Goal: Information Seeking & Learning: Learn about a topic

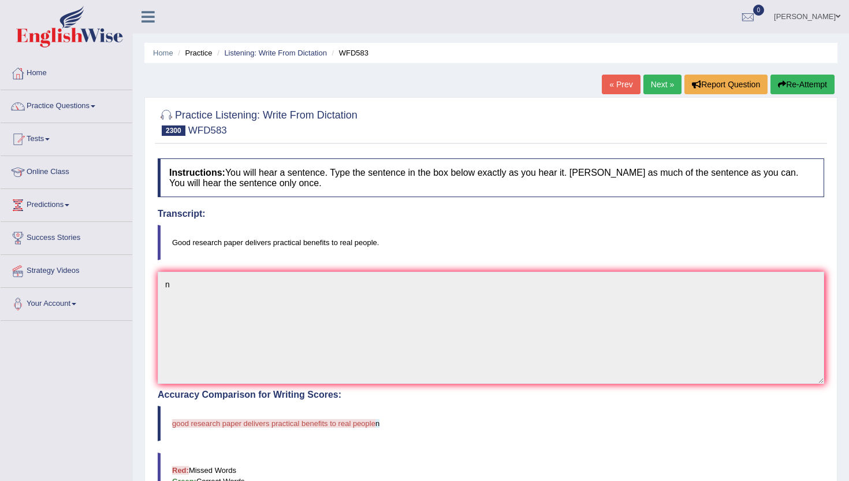
click at [595, 16] on ul "[PERSON_NAME] Toggle navigation Username: Amritpalkaurmalhi Access Type: Online…" at bounding box center [599, 16] width 502 height 33
click at [614, 87] on link "« Prev" at bounding box center [621, 85] width 38 height 20
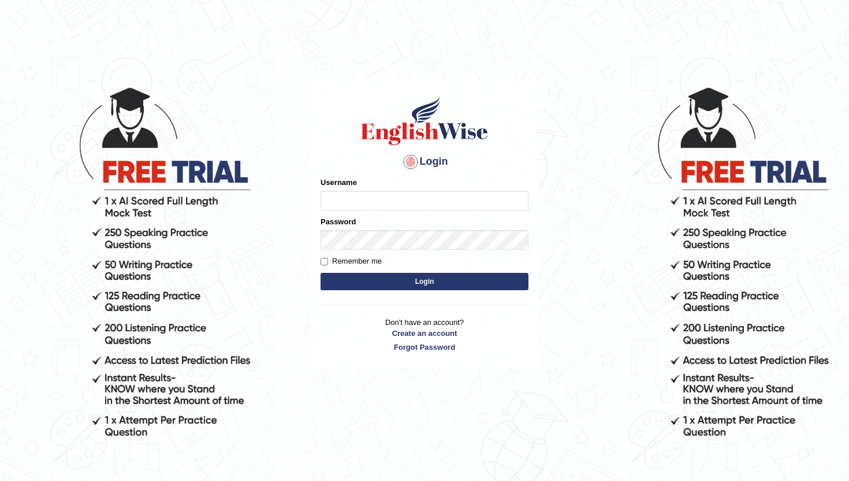
type input "amritpalkaurmalhi"
click at [328, 259] on input "Remember me" at bounding box center [325, 262] width 8 height 8
checkbox input "true"
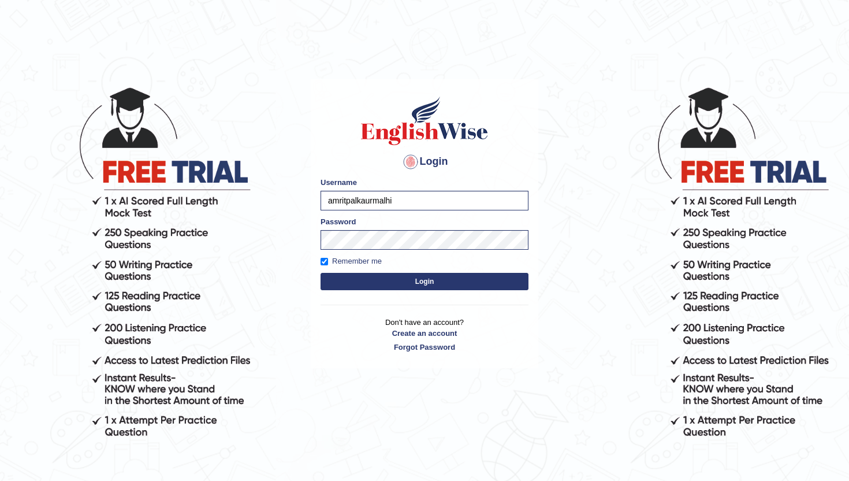
click at [346, 283] on button "Login" at bounding box center [425, 281] width 208 height 17
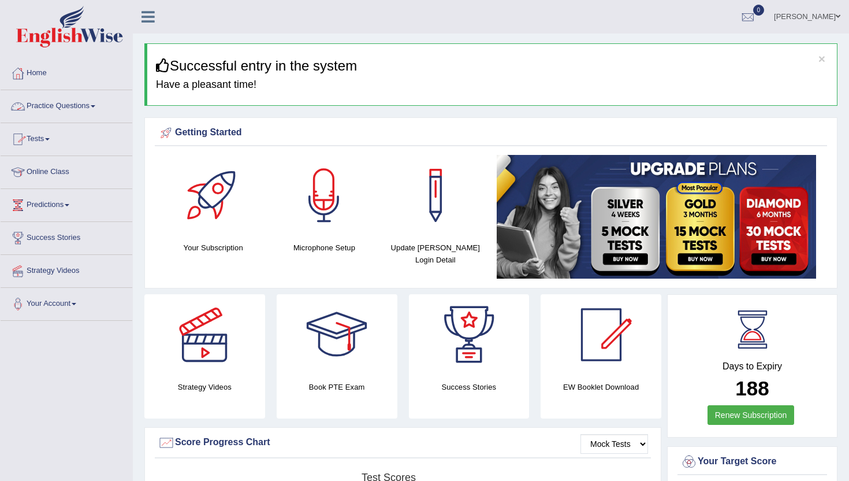
click at [72, 108] on link "Practice Questions" at bounding box center [67, 104] width 132 height 29
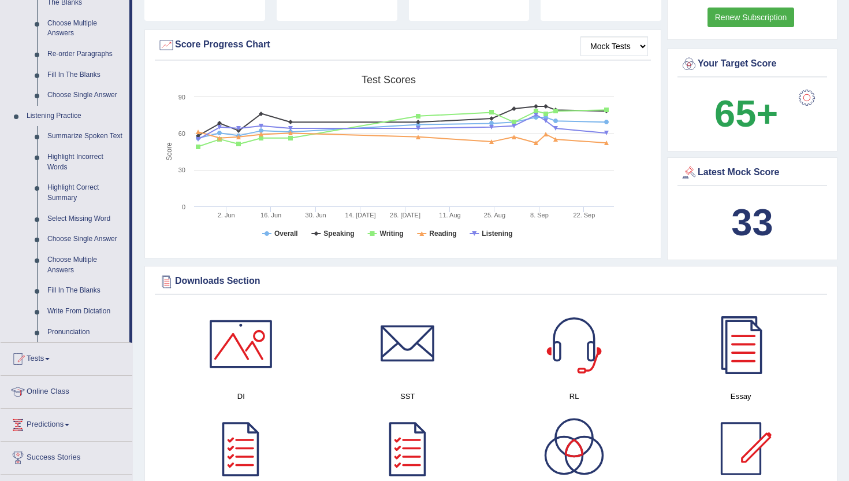
scroll to position [416, 0]
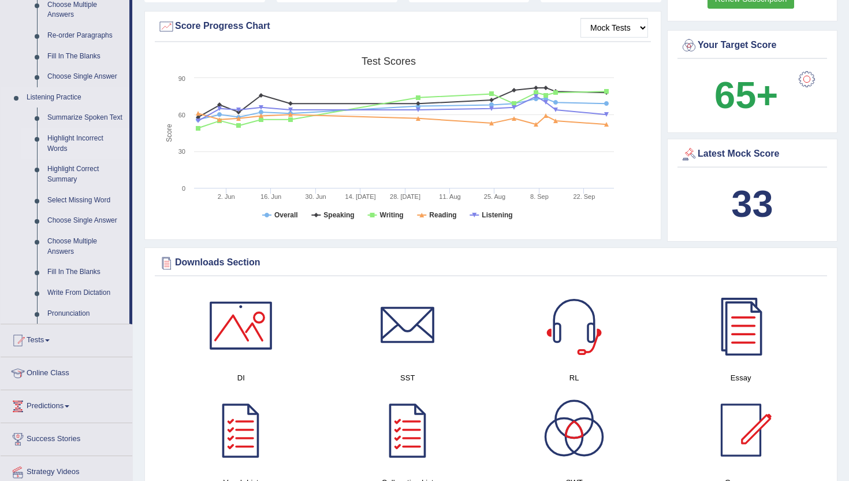
click at [69, 158] on link "Highlight Incorrect Words" at bounding box center [85, 143] width 87 height 31
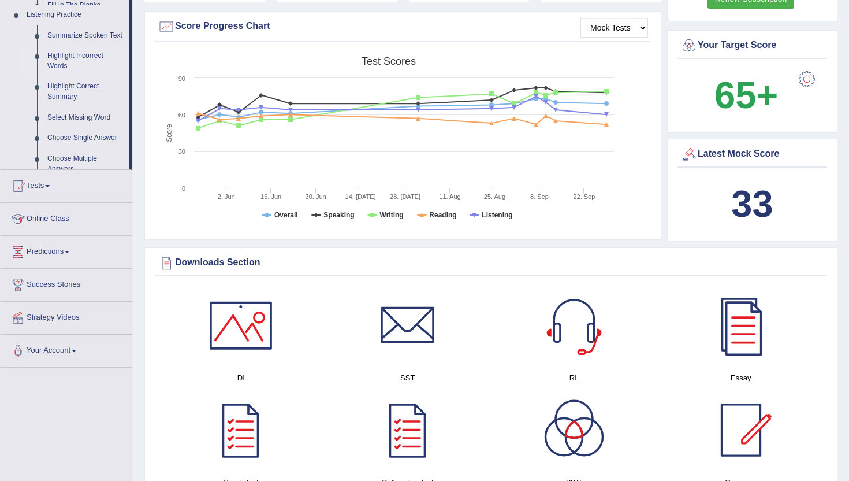
scroll to position [172, 0]
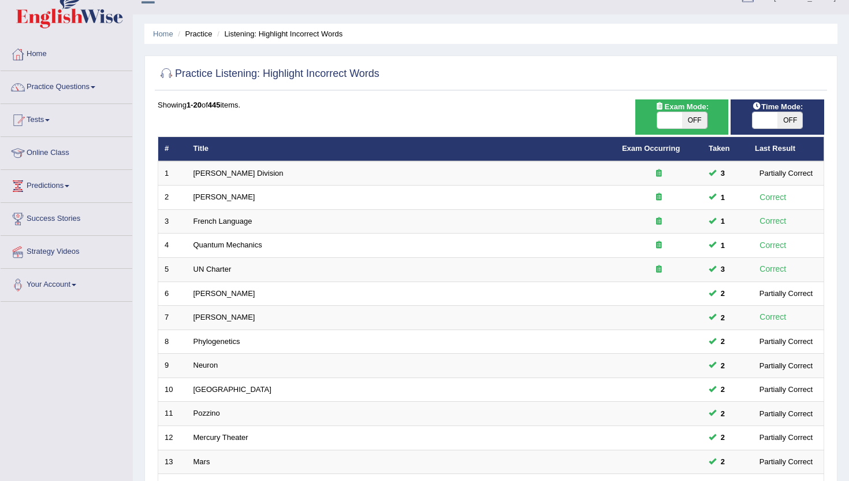
scroll to position [7, 0]
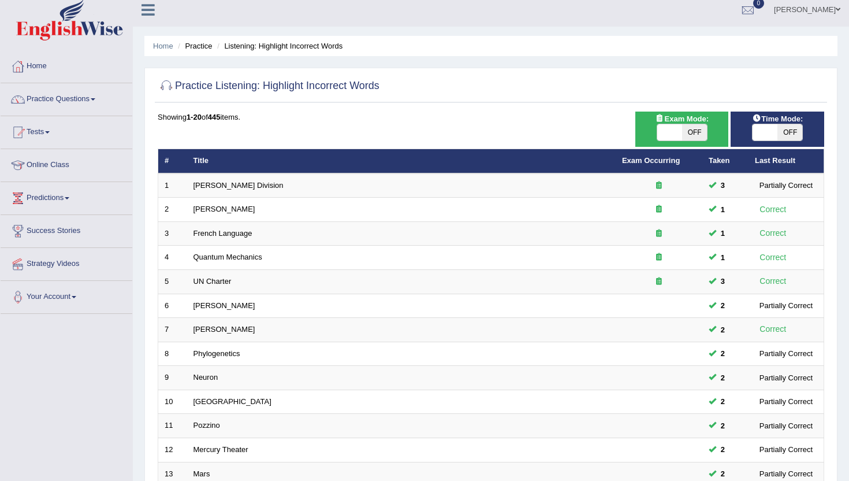
click at [669, 134] on span at bounding box center [670, 132] width 25 height 16
checkbox input "true"
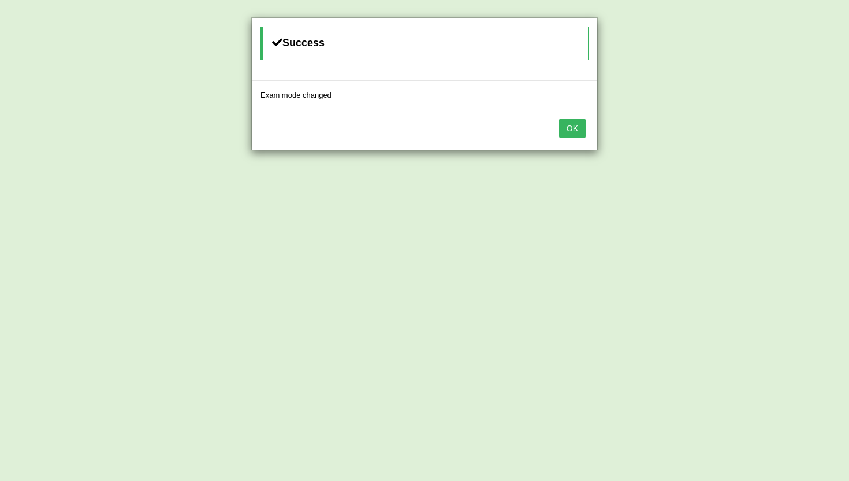
click at [576, 129] on button "OK" at bounding box center [572, 128] width 27 height 20
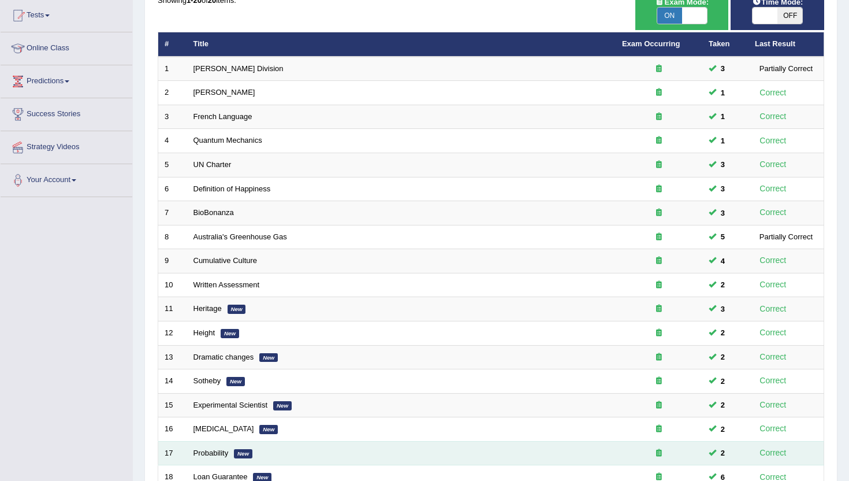
scroll to position [101, 0]
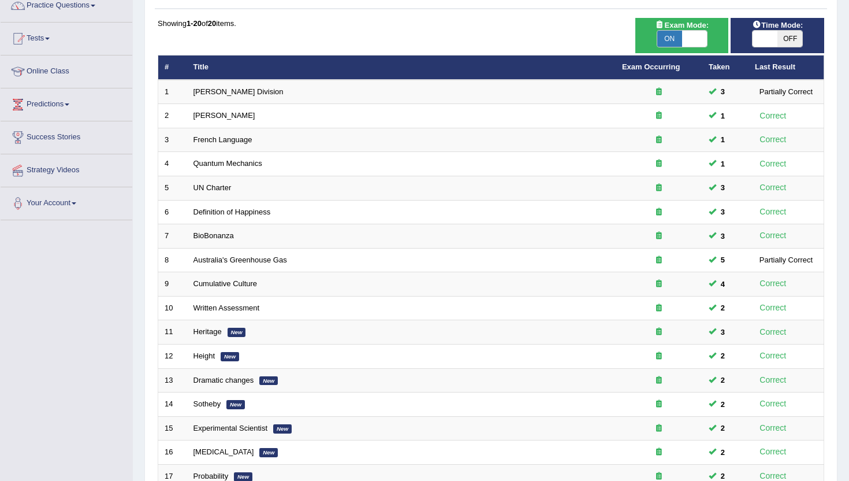
click at [703, 38] on span at bounding box center [694, 39] width 25 height 16
checkbox input "false"
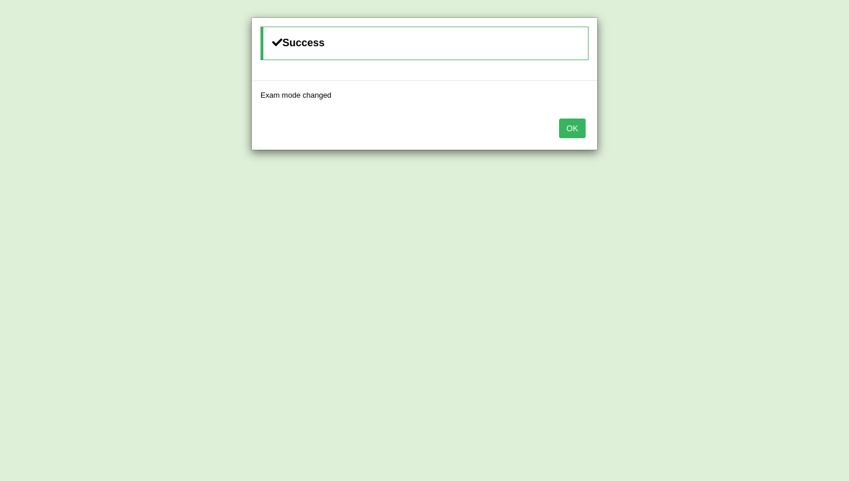
click at [584, 127] on button "OK" at bounding box center [572, 128] width 27 height 20
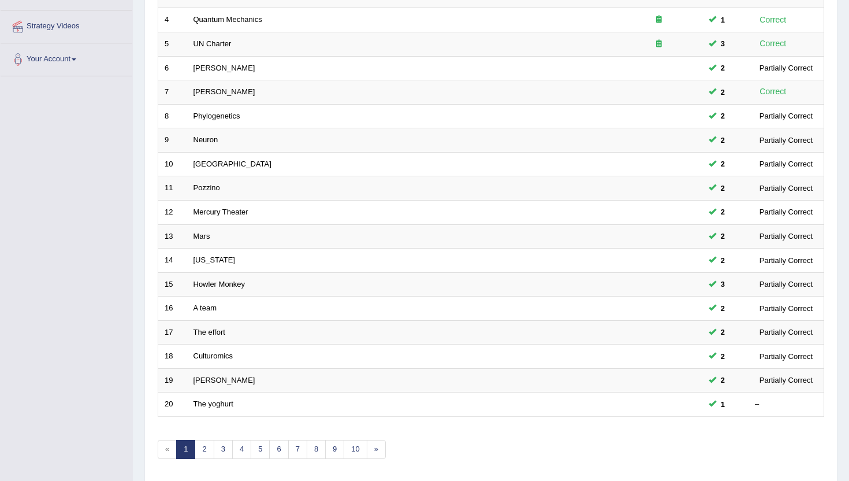
scroll to position [284, 0]
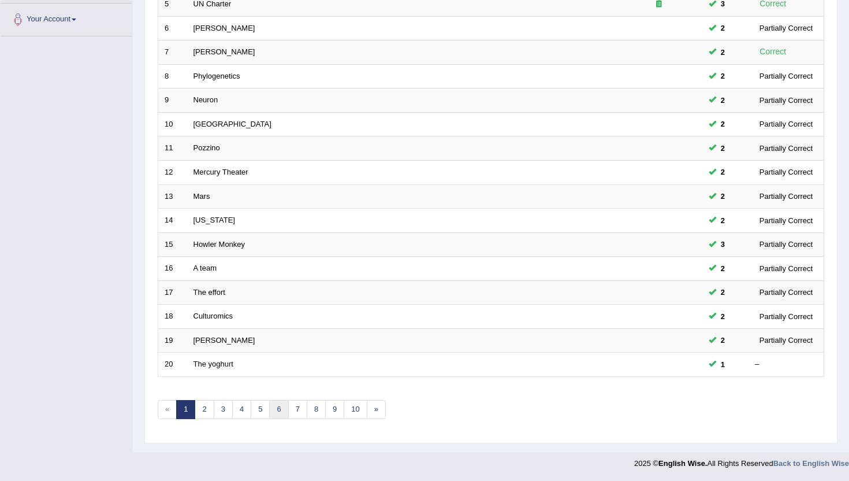
click at [283, 407] on link "6" at bounding box center [278, 409] width 19 height 19
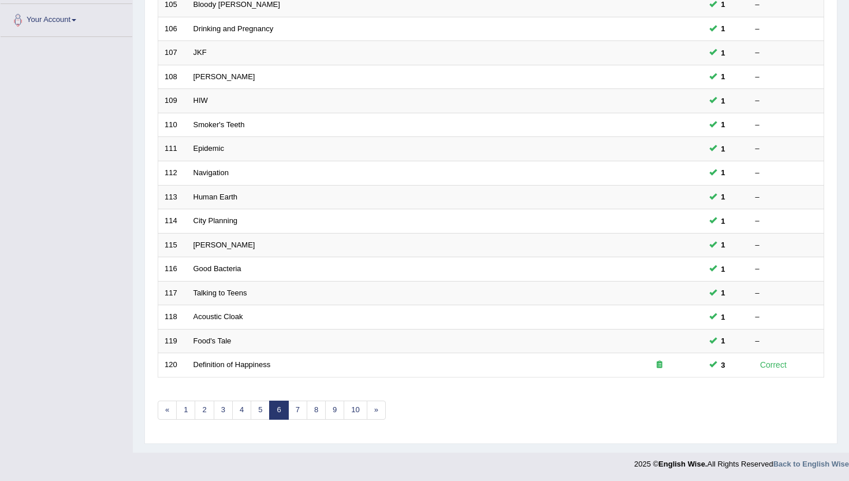
scroll to position [284, 0]
click at [311, 421] on div "Showing 101-120 of 445 items. # Title Exam Occurring Taken Last Result 101 Spor…" at bounding box center [491, 133] width 667 height 599
click at [311, 414] on link "8" at bounding box center [316, 409] width 19 height 19
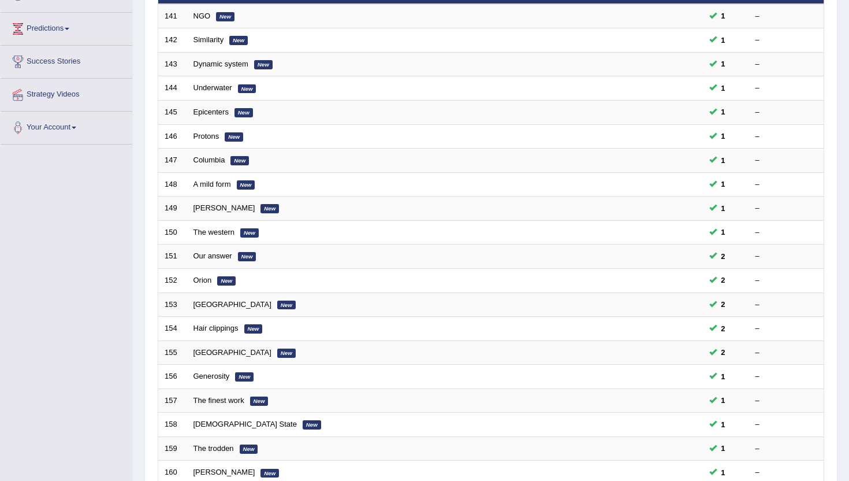
scroll to position [231, 0]
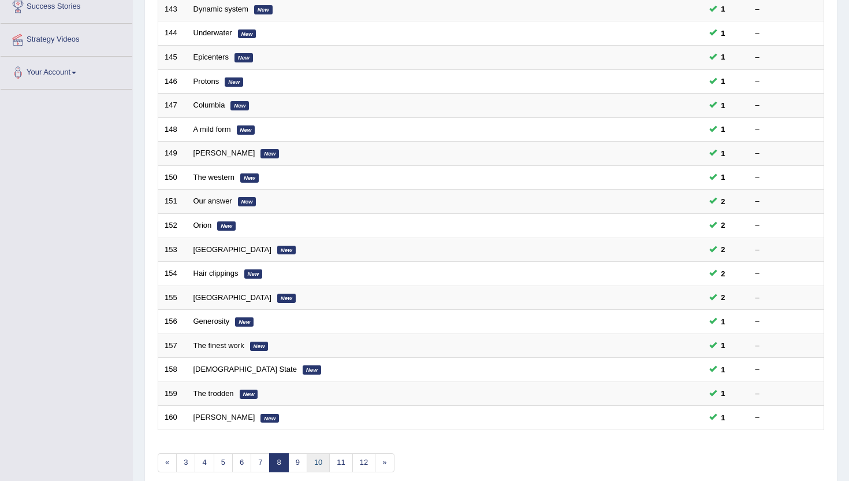
click at [315, 467] on link "10" at bounding box center [318, 462] width 23 height 19
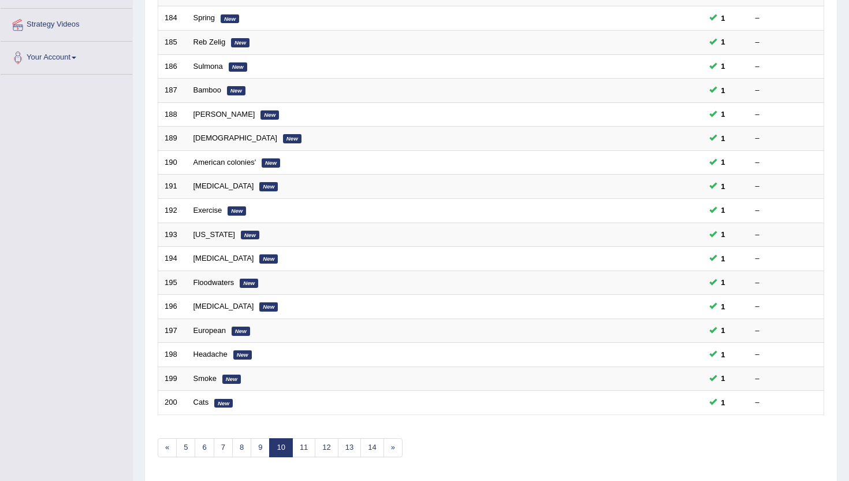
scroll to position [254, 0]
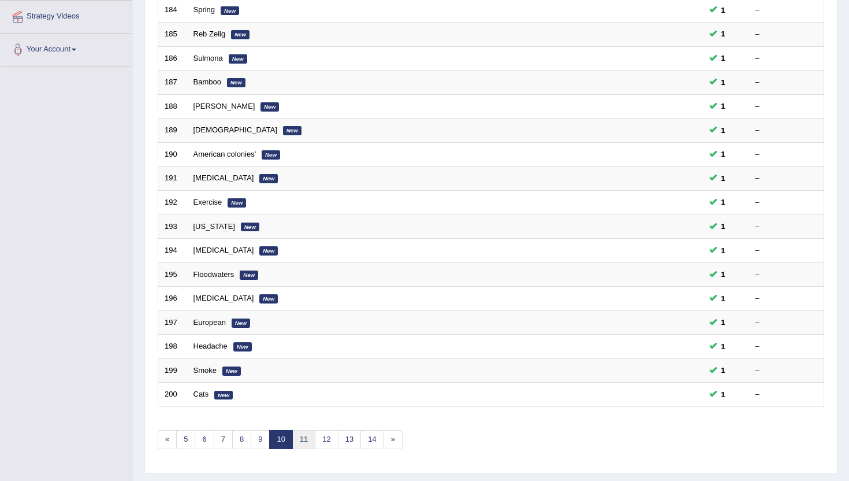
click at [303, 435] on link "11" at bounding box center [303, 439] width 23 height 19
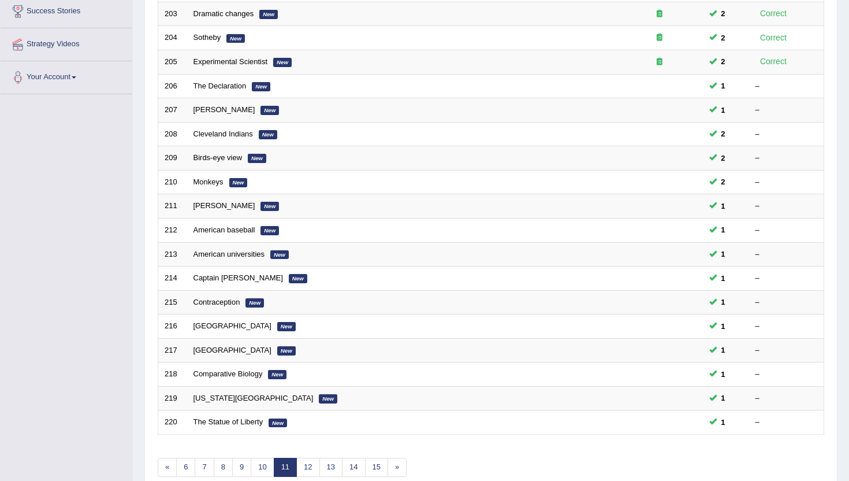
scroll to position [231, 0]
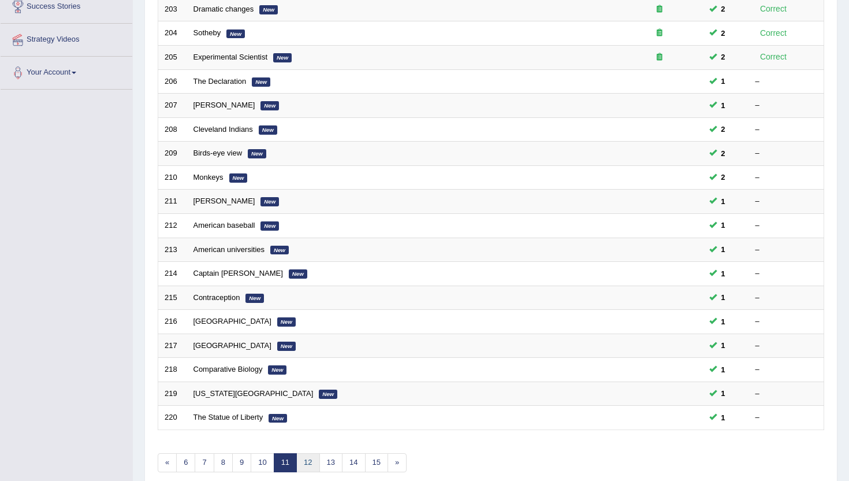
click at [310, 465] on link "12" at bounding box center [307, 462] width 23 height 19
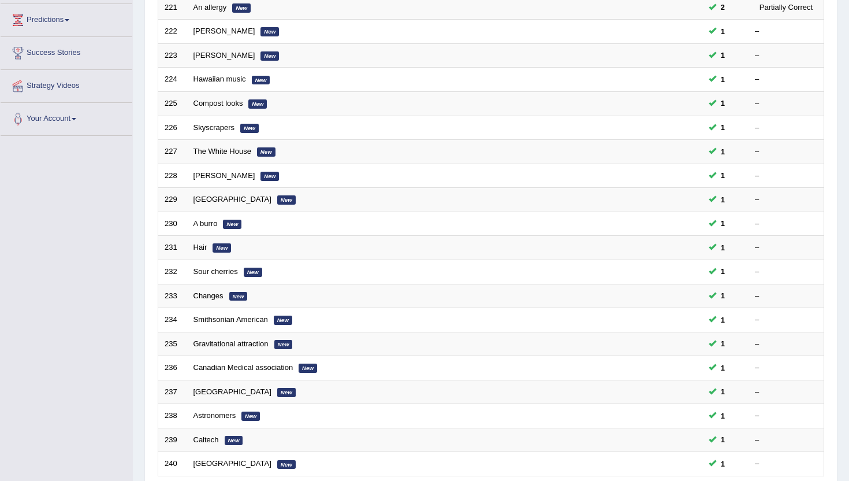
scroll to position [208, 0]
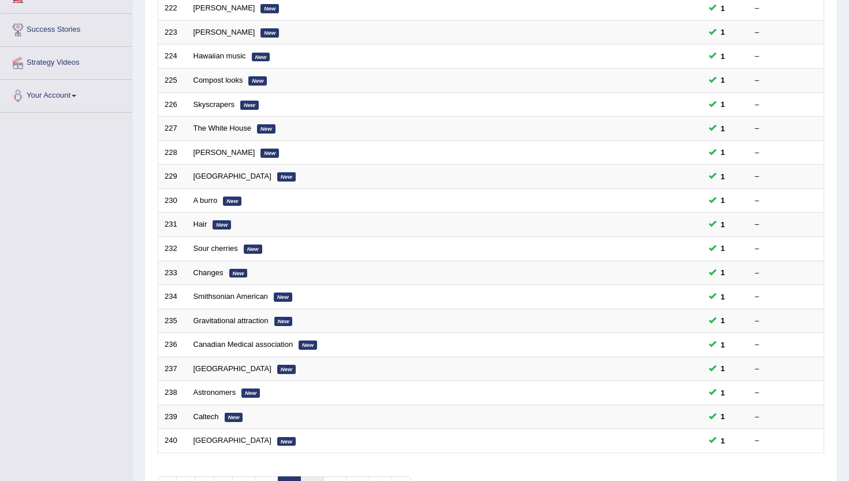
click at [311, 480] on link "13" at bounding box center [311, 485] width 23 height 19
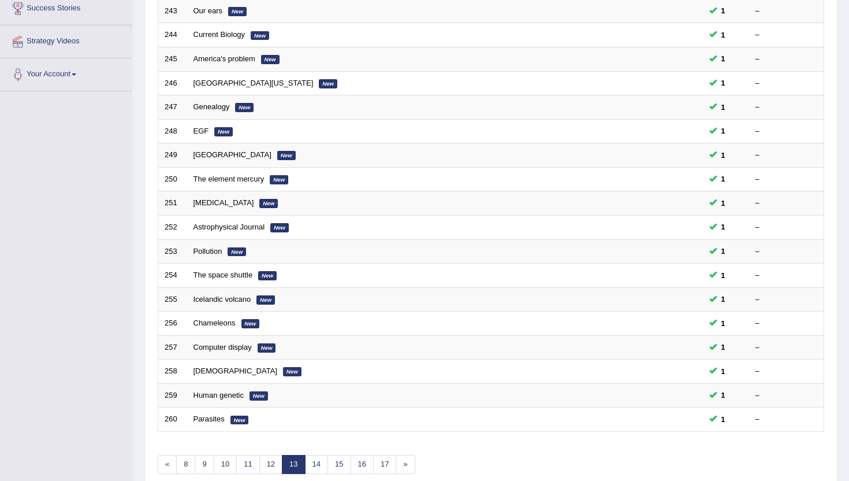
scroll to position [231, 0]
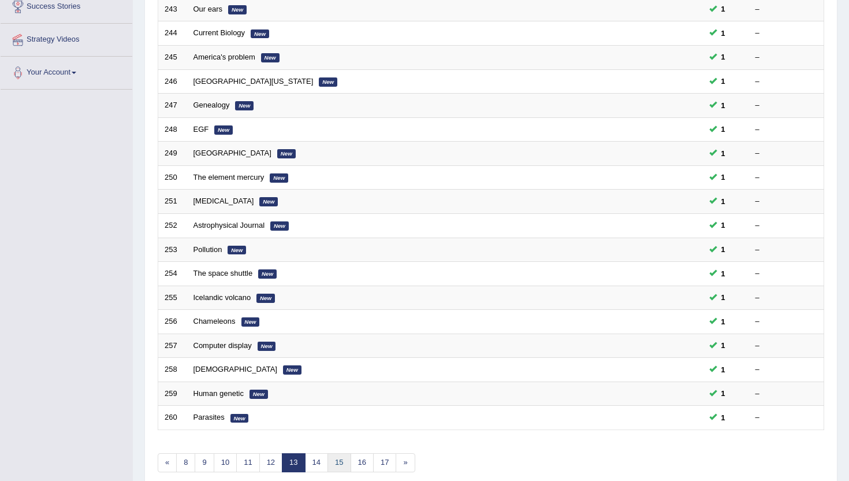
click at [339, 456] on link "15" at bounding box center [339, 462] width 23 height 19
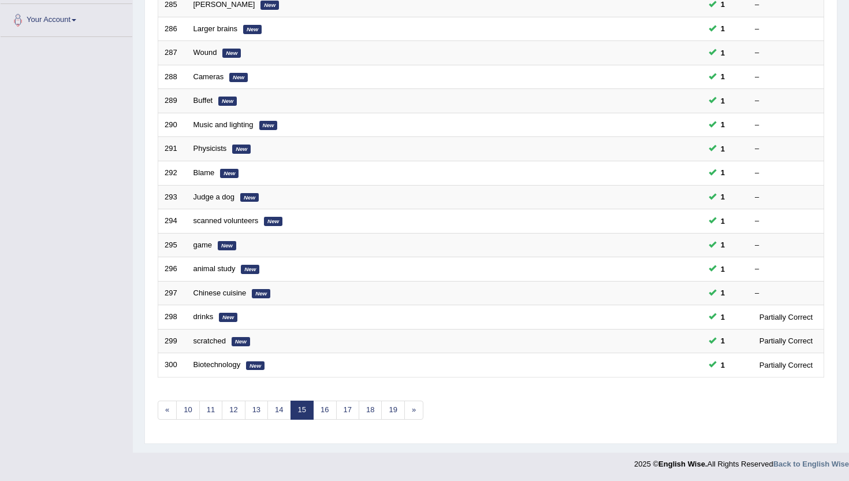
scroll to position [284, 0]
click at [274, 415] on link "14" at bounding box center [279, 409] width 23 height 19
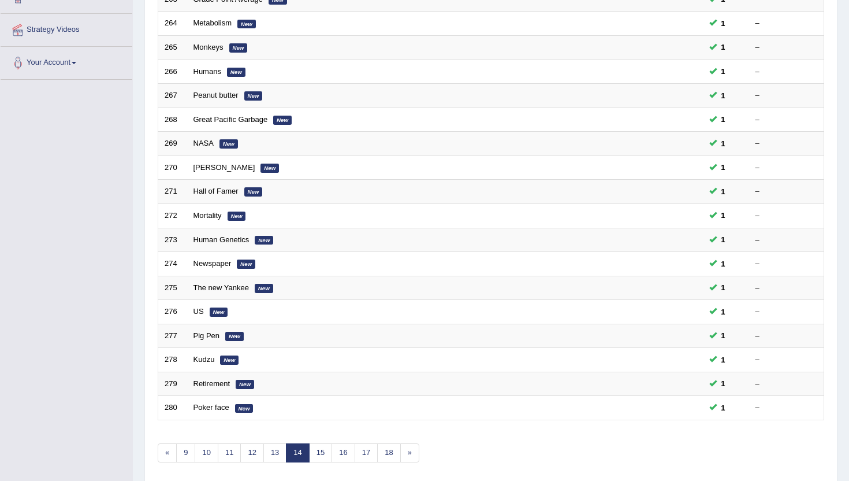
scroll to position [254, 0]
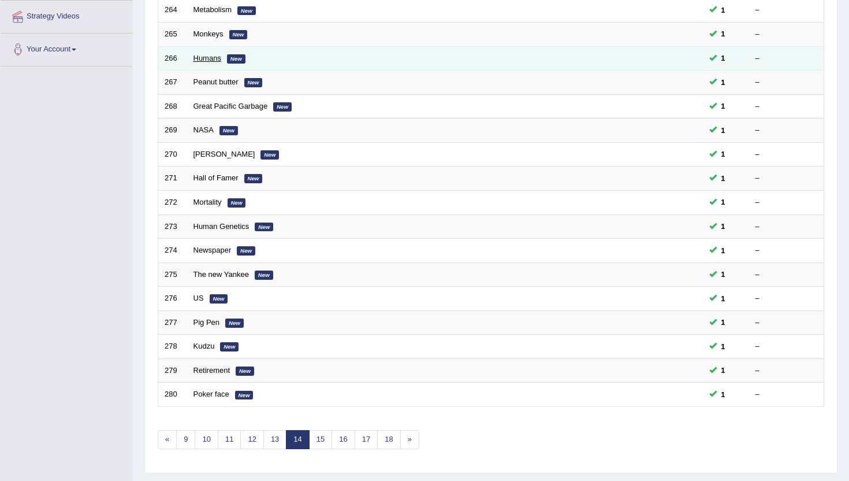
click at [209, 57] on link "Humans" at bounding box center [208, 58] width 28 height 9
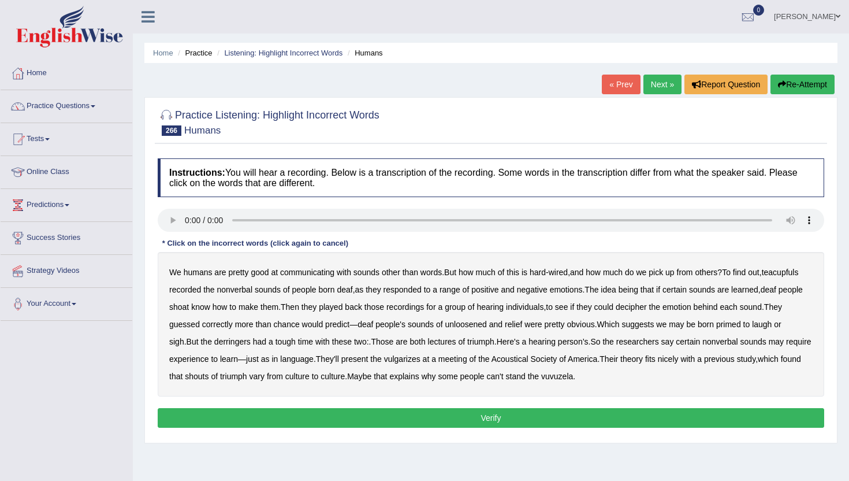
click at [762, 277] on b "teacupfuls" at bounding box center [780, 272] width 37 height 9
click at [189, 307] on b "shoat" at bounding box center [179, 306] width 20 height 9
click at [647, 306] on b "decipher" at bounding box center [631, 306] width 31 height 9
click at [487, 325] on b "unloosened" at bounding box center [466, 324] width 42 height 9
click at [251, 340] on b "derringers" at bounding box center [232, 341] width 36 height 9
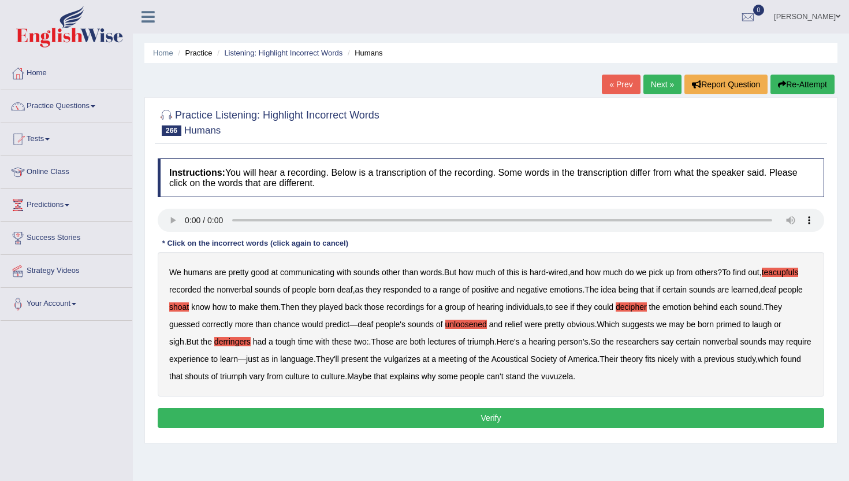
click at [421, 361] on b "vulgarizes" at bounding box center [402, 358] width 36 height 9
click at [604, 417] on button "Verify" at bounding box center [491, 418] width 667 height 20
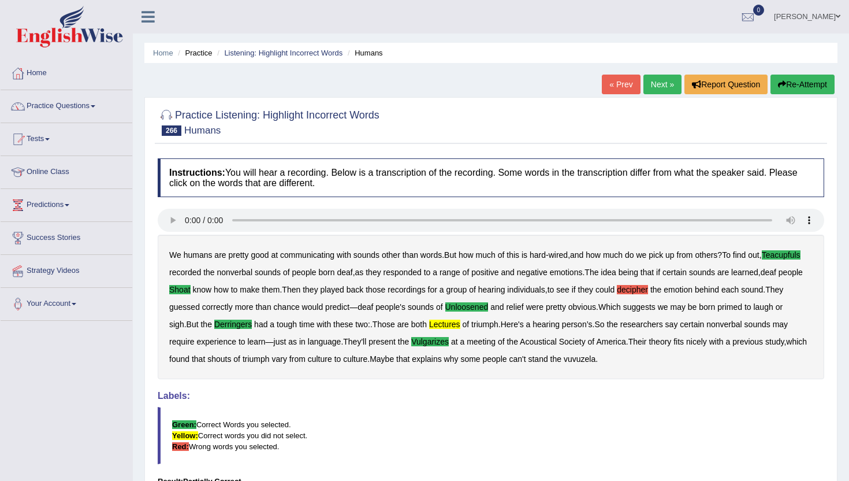
click at [644, 80] on link "Next »" at bounding box center [663, 85] width 38 height 20
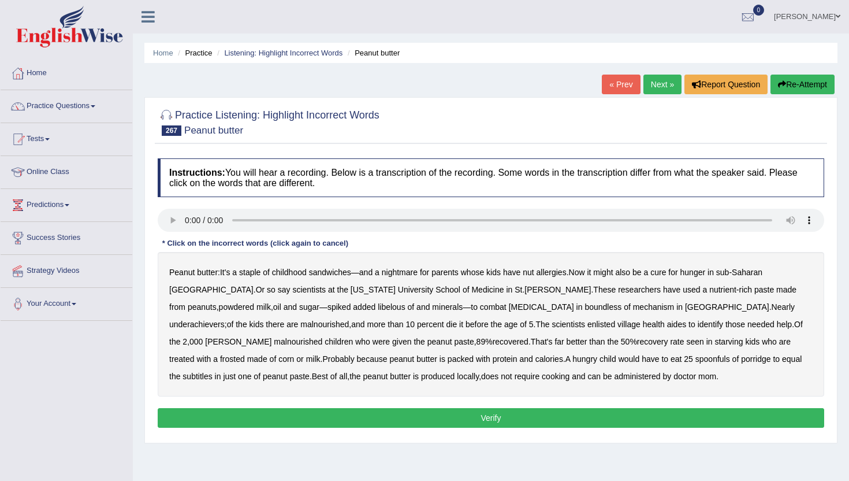
click at [378, 310] on b "libelous" at bounding box center [391, 306] width 27 height 9
click at [585, 306] on b "boundless" at bounding box center [603, 306] width 37 height 9
click at [225, 320] on b "underachievers" at bounding box center [196, 324] width 55 height 9
click at [322, 337] on b "malnourished" at bounding box center [298, 341] width 49 height 9
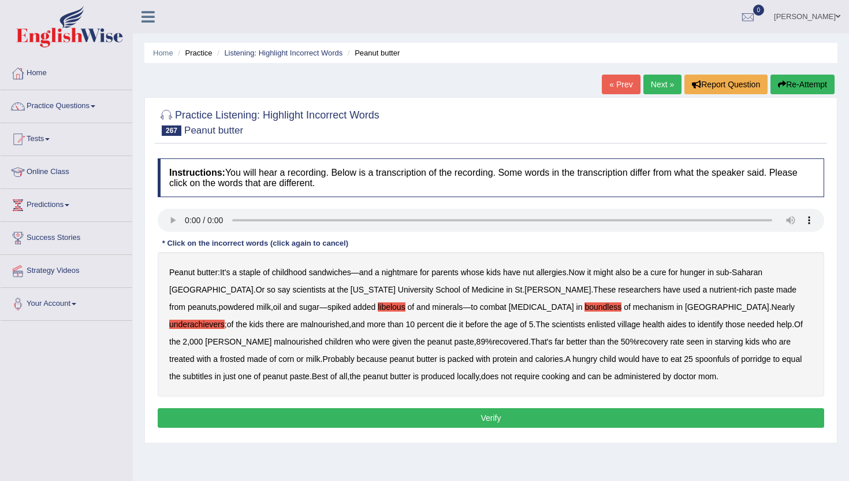
click at [245, 354] on b "frosted" at bounding box center [232, 358] width 25 height 9
click at [212, 372] on b "subtitles" at bounding box center [197, 376] width 29 height 9
click at [504, 416] on button "Verify" at bounding box center [491, 418] width 667 height 20
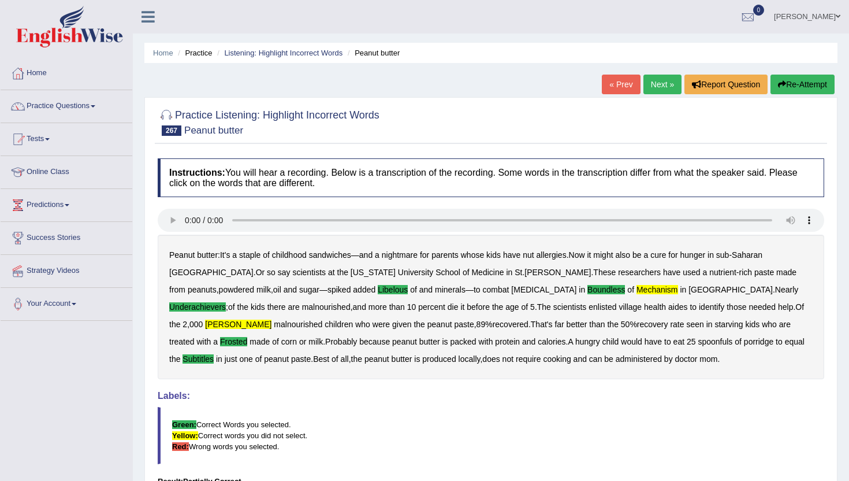
click at [660, 92] on link "Next »" at bounding box center [663, 85] width 38 height 20
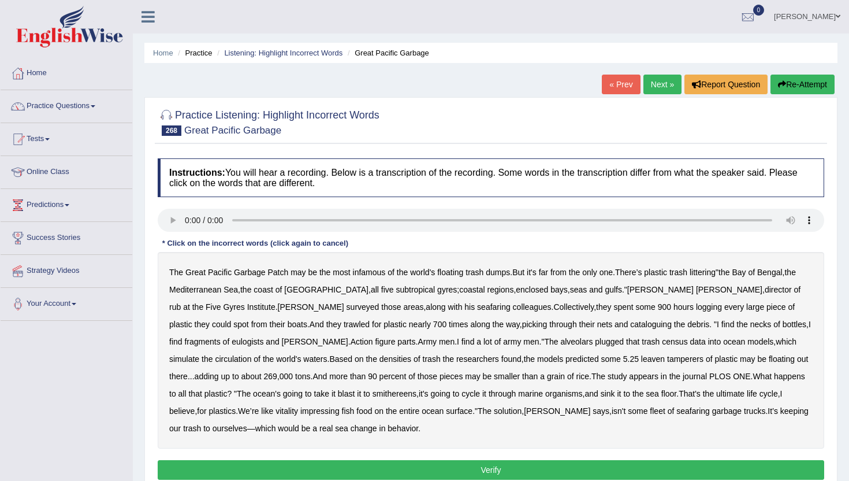
click at [181, 302] on b "rub" at bounding box center [175, 306] width 12 height 9
click at [220, 337] on b "fragments" at bounding box center [202, 341] width 36 height 9
click at [560, 340] on b "alveolars" at bounding box center [576, 341] width 32 height 9
click at [641, 357] on b "leaven" at bounding box center [653, 358] width 24 height 9
click at [300, 411] on b "impressing" at bounding box center [319, 410] width 39 height 9
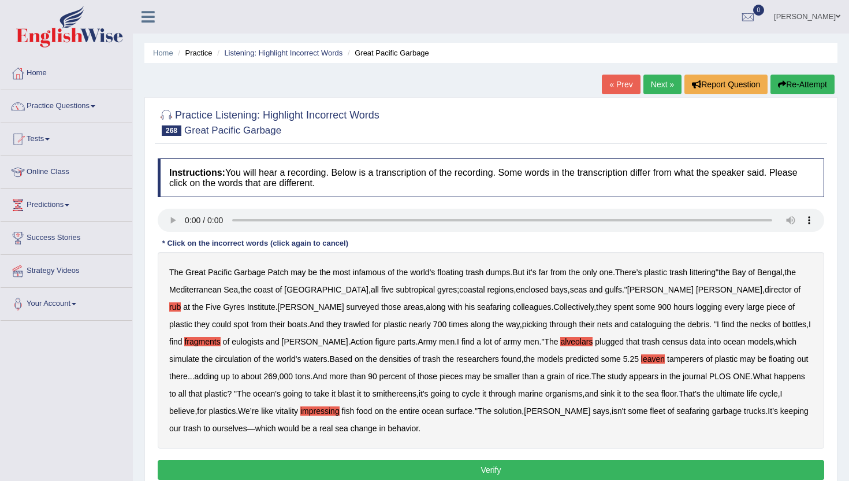
click at [300, 463] on button "Verify" at bounding box center [491, 470] width 667 height 20
